Goal: Task Accomplishment & Management: Use online tool/utility

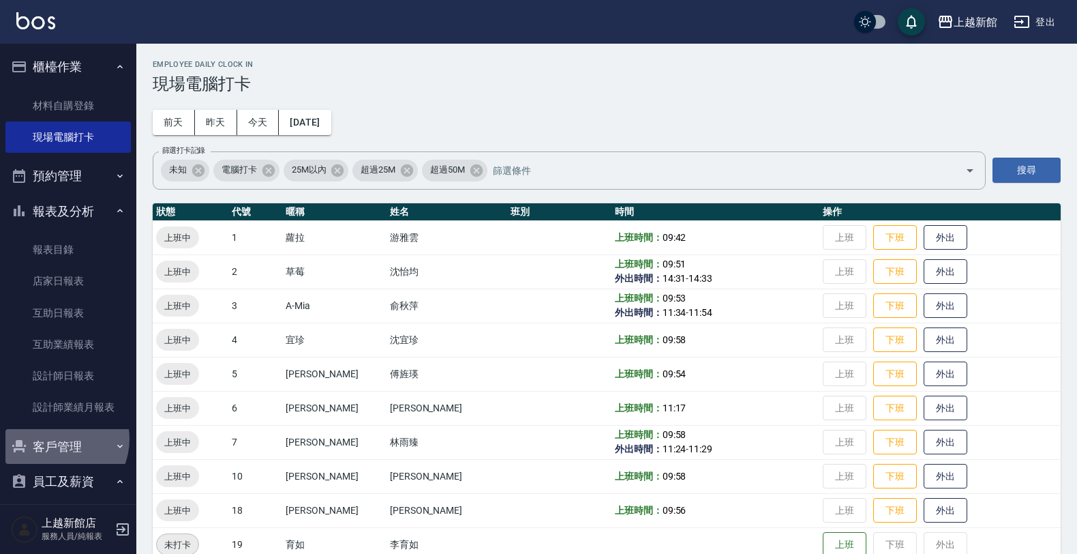
click at [57, 440] on button "客戶管理" at bounding box center [67, 446] width 125 height 35
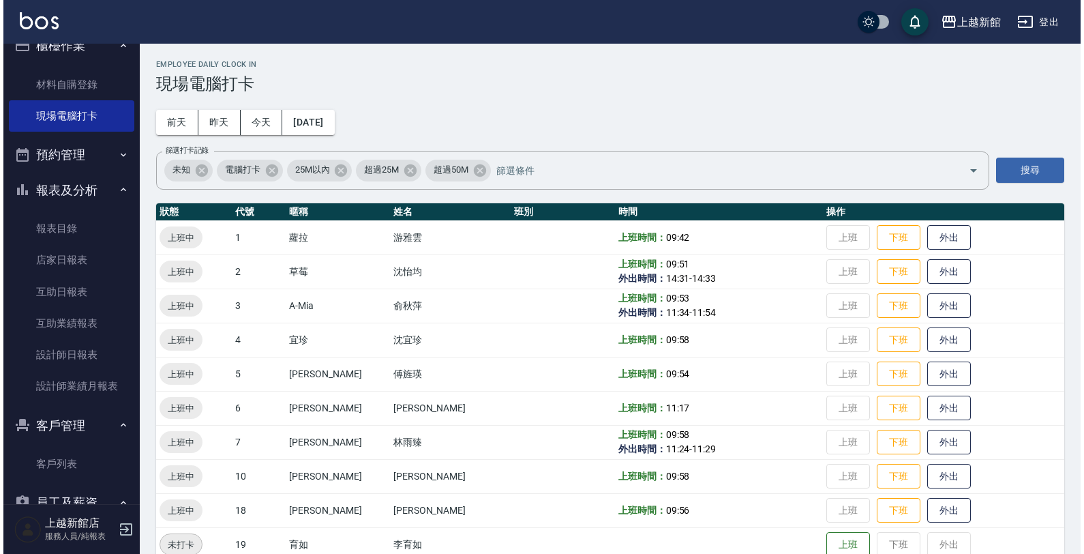
scroll to position [85, 0]
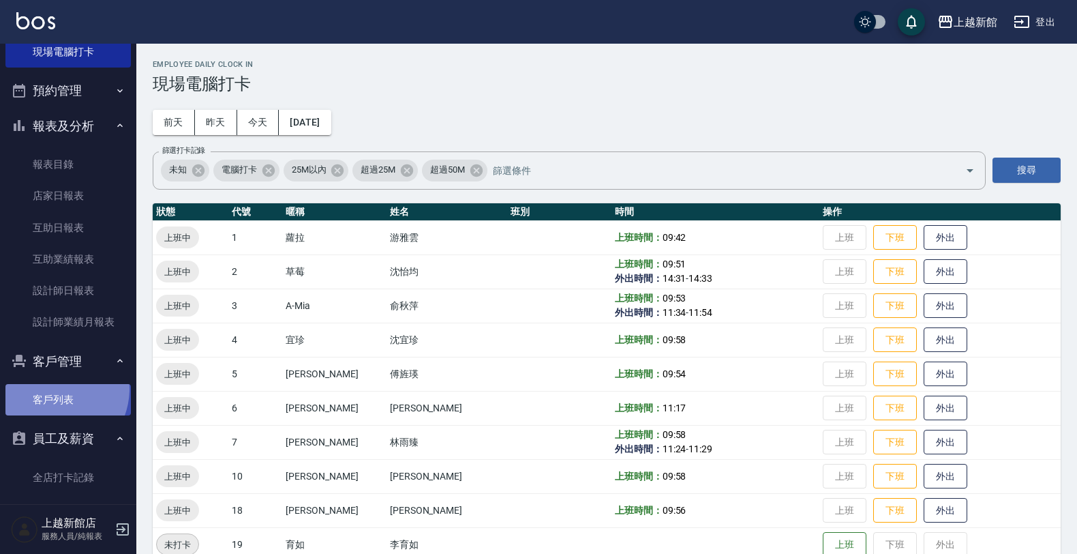
click at [52, 389] on link "客戶列表" at bounding box center [67, 399] width 125 height 31
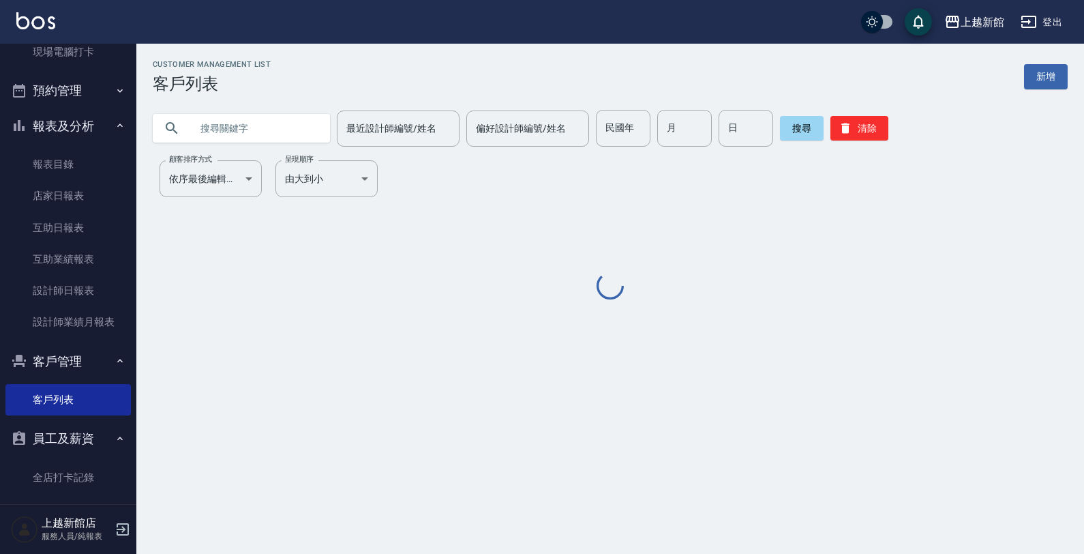
click at [252, 119] on input "text" at bounding box center [255, 128] width 128 height 37
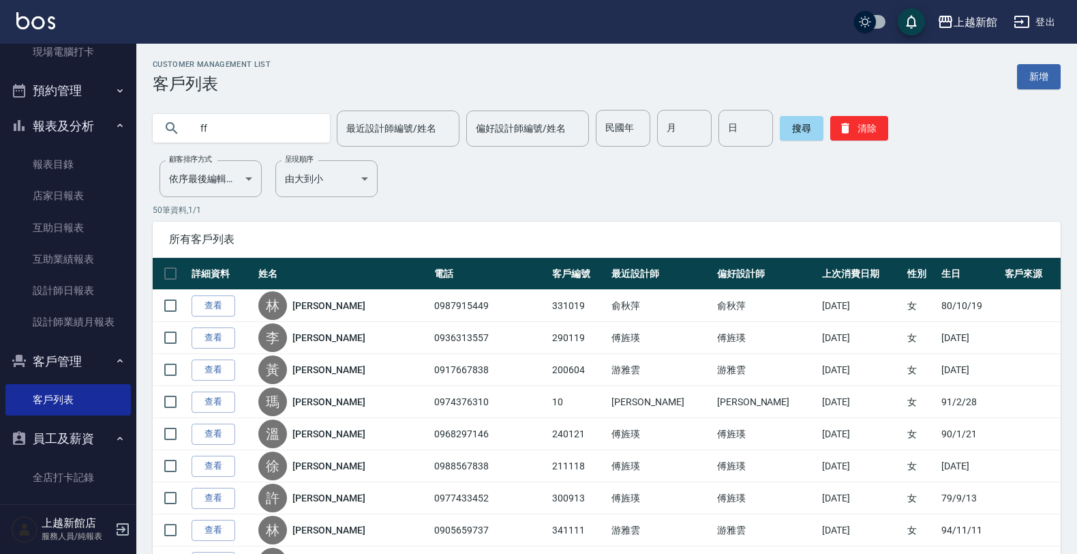
type input "f"
type input "ㄜ"
type input "[PERSON_NAME]"
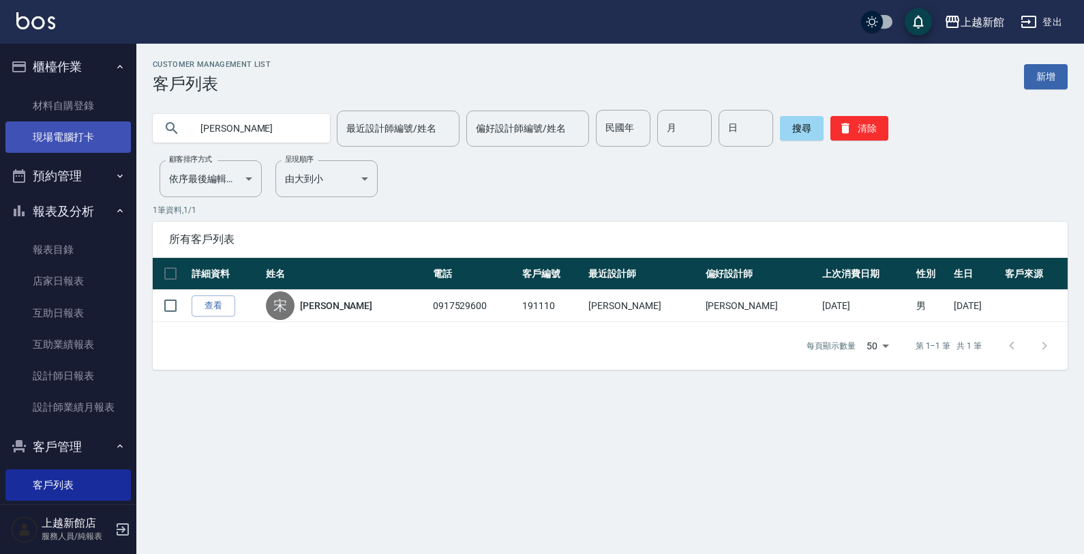
click at [89, 126] on link "現場電腦打卡" at bounding box center [67, 136] width 125 height 31
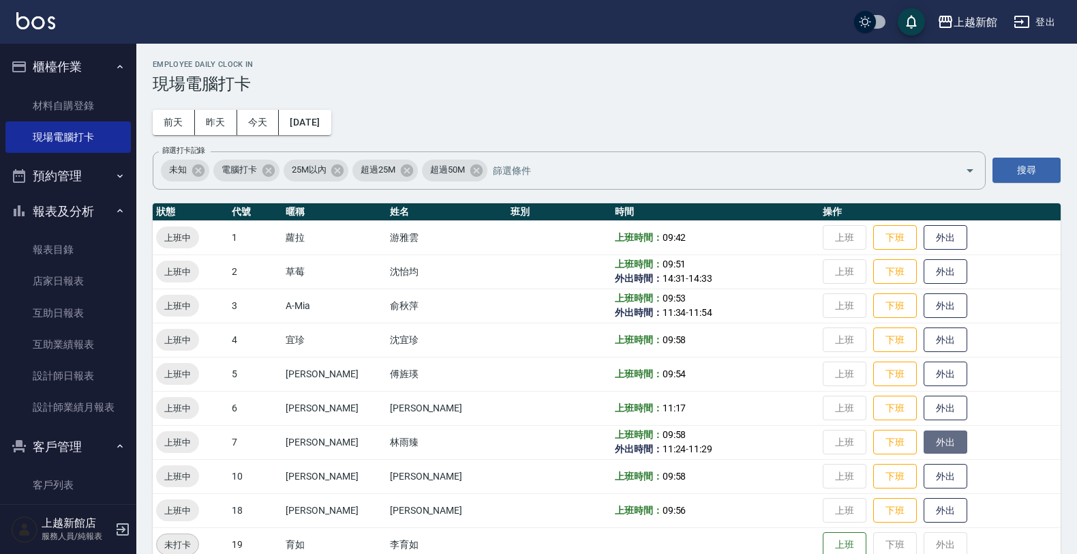
click at [931, 435] on button "外出" at bounding box center [946, 442] width 44 height 24
click at [933, 442] on button "歸來" at bounding box center [946, 442] width 44 height 24
